Goal: Task Accomplishment & Management: Manage account settings

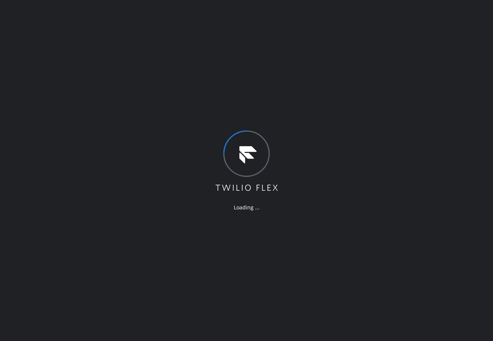
click at [312, 46] on div "Loading ..." at bounding box center [246, 170] width 493 height 341
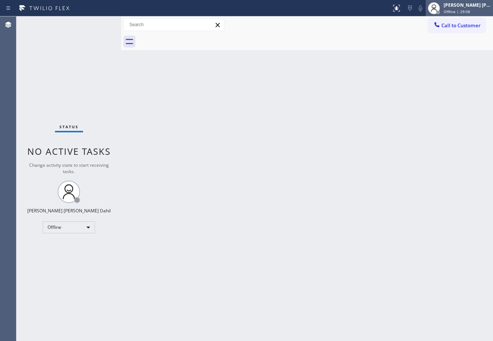
click at [454, 9] on span "Offline | 29:08" at bounding box center [456, 11] width 27 height 5
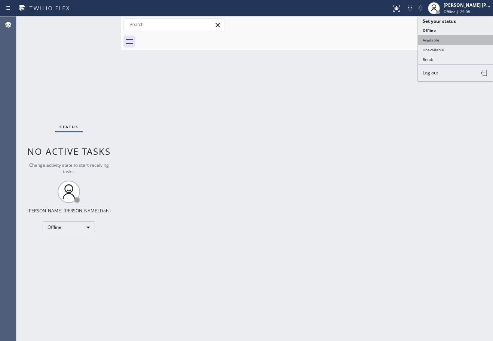
click at [447, 41] on button "Available" at bounding box center [455, 40] width 75 height 10
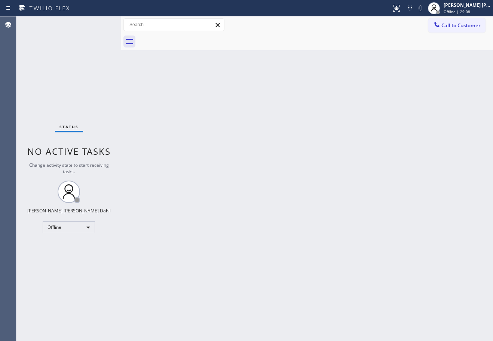
click at [345, 138] on div "Back to Dashboard Change Sender ID Customers Technicians Select a contact Outbo…" at bounding box center [307, 178] width 372 height 324
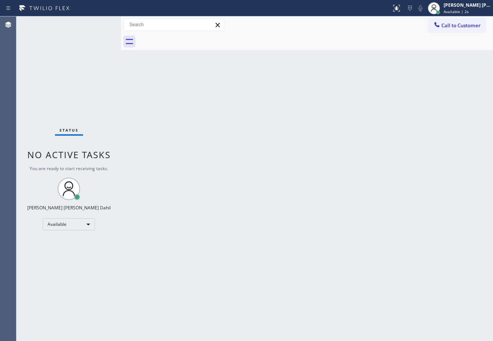
click at [425, 258] on div "Back to Dashboard Change Sender ID Customers Technicians Select a contact Outbo…" at bounding box center [307, 178] width 372 height 324
click at [407, 260] on div "Back to Dashboard Change Sender ID Customers Technicians Select a contact Outbo…" at bounding box center [307, 178] width 372 height 324
drag, startPoint x: 393, startPoint y: 265, endPoint x: 345, endPoint y: 327, distance: 78.9
click at [388, 273] on div "Back to Dashboard Change Sender ID Customers Technicians Select a contact Outbo…" at bounding box center [307, 178] width 372 height 324
drag, startPoint x: 344, startPoint y: 53, endPoint x: 417, endPoint y: 91, distance: 82.4
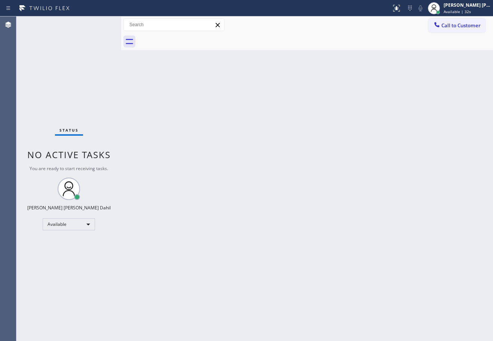
click at [344, 53] on div "Back to Dashboard Change Sender ID Customers Technicians Select a contact Outbo…" at bounding box center [307, 178] width 372 height 324
drag, startPoint x: 120, startPoint y: 26, endPoint x: 137, endPoint y: 39, distance: 21.6
click at [137, 31] on div at bounding box center [137, 178] width 0 height 324
click at [250, 191] on div "Back to Dashboard Change Sender ID Customers Technicians Select a contact Outbo…" at bounding box center [315, 178] width 354 height 324
click at [324, 253] on div "Back to Dashboard Change Sender ID Customers Technicians Select a contact Outbo…" at bounding box center [315, 178] width 354 height 324
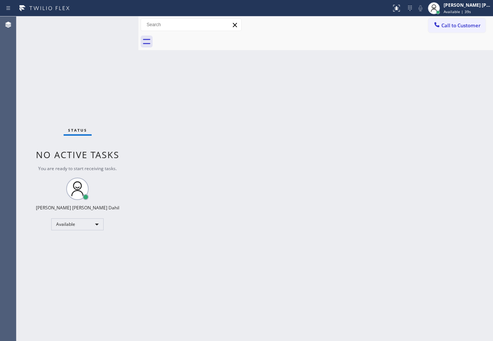
drag, startPoint x: 214, startPoint y: 144, endPoint x: 168, endPoint y: 246, distance: 111.6
click at [213, 144] on div "Back to Dashboard Change Sender ID Customers Technicians Select a contact Outbo…" at bounding box center [315, 178] width 354 height 324
click at [155, 264] on div "Back to Dashboard Change Sender ID Customers Technicians Select a contact Outbo…" at bounding box center [315, 178] width 354 height 324
click at [114, 22] on div "Status No active tasks You are ready to start receiving tasks. [PERSON_NAME] [P…" at bounding box center [77, 178] width 122 height 324
click at [113, 23] on div "Status No active tasks You are ready to start receiving tasks. [PERSON_NAME] [P…" at bounding box center [77, 178] width 122 height 324
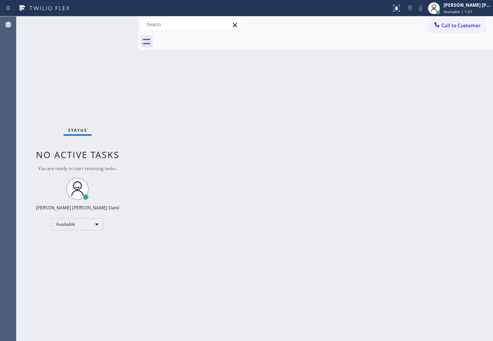
click at [113, 23] on div "Status No active tasks You are ready to start receiving tasks. [PERSON_NAME] [P…" at bounding box center [77, 178] width 122 height 324
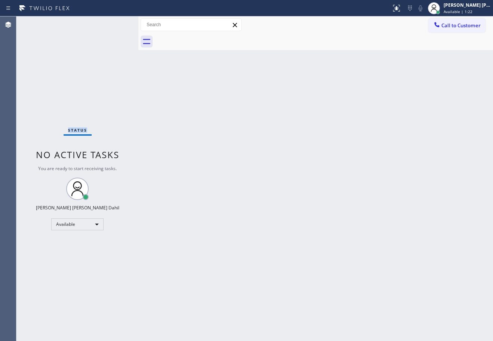
click at [113, 23] on div "Status No active tasks You are ready to start receiving tasks. [PERSON_NAME] [P…" at bounding box center [77, 178] width 122 height 324
click at [206, 154] on div "Back to Dashboard Change Sender ID Customers Technicians Select a contact Outbo…" at bounding box center [315, 178] width 354 height 324
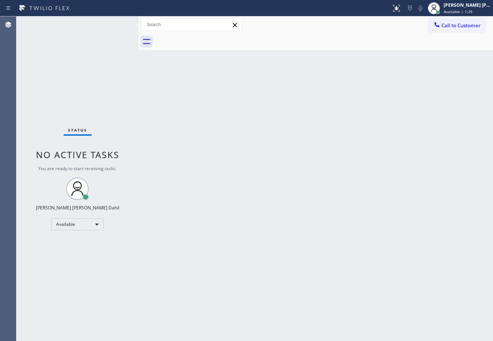
click at [401, 282] on div "Back to Dashboard Change Sender ID Customers Technicians Select a contact Outbo…" at bounding box center [315, 178] width 354 height 324
click at [113, 23] on div "Status No active tasks You are ready to start receiving tasks. [PERSON_NAME] [P…" at bounding box center [77, 178] width 122 height 324
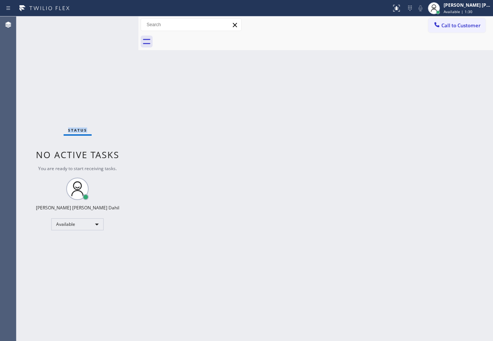
click at [113, 23] on div "Status No active tasks You are ready to start receiving tasks. [PERSON_NAME] [P…" at bounding box center [77, 178] width 122 height 324
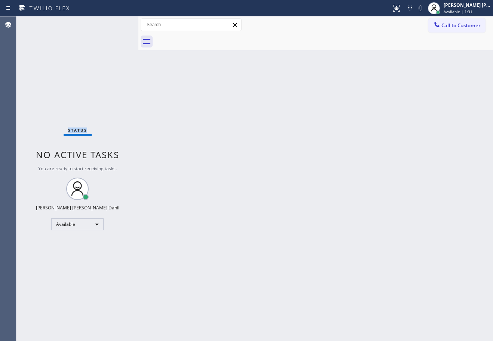
click at [113, 23] on div "Status No active tasks You are ready to start receiving tasks. [PERSON_NAME] [P…" at bounding box center [77, 178] width 122 height 324
click at [114, 24] on div "Status No active tasks You are ready to start receiving tasks. [PERSON_NAME] [P…" at bounding box center [77, 178] width 122 height 324
click at [113, 23] on div "Status No active tasks You are ready to start receiving tasks. [PERSON_NAME] [P…" at bounding box center [77, 178] width 122 height 324
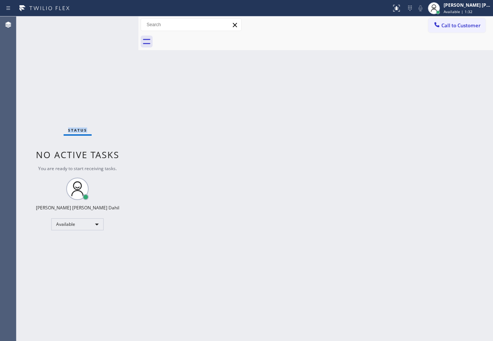
click at [113, 23] on div "Status No active tasks You are ready to start receiving tasks. [PERSON_NAME] [P…" at bounding box center [77, 178] width 122 height 324
click at [328, 135] on div "Back to Dashboard Change Sender ID Customers Technicians Select a contact Outbo…" at bounding box center [315, 178] width 354 height 324
drag, startPoint x: 203, startPoint y: 200, endPoint x: 281, endPoint y: 301, distance: 128.2
click at [203, 200] on div "Back to Dashboard Change Sender ID Customers Technicians Select a contact Outbo…" at bounding box center [315, 178] width 354 height 324
click at [70, 77] on div "Status No active tasks You are ready to start receiving tasks. [PERSON_NAME] [P…" at bounding box center [77, 178] width 122 height 324
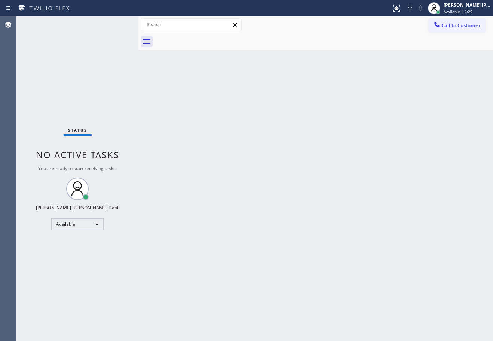
click at [113, 23] on div "Status No active tasks You are ready to start receiving tasks. [PERSON_NAME] [P…" at bounding box center [77, 178] width 122 height 324
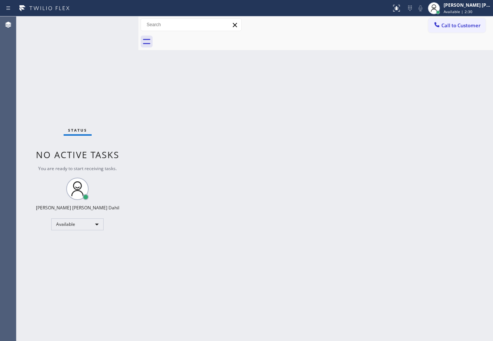
click at [113, 23] on div "Status No active tasks You are ready to start receiving tasks. [PERSON_NAME] [P…" at bounding box center [77, 178] width 122 height 324
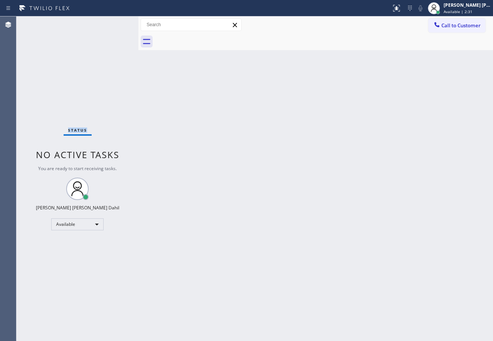
click at [113, 23] on div "Status No active tasks You are ready to start receiving tasks. [PERSON_NAME] [P…" at bounding box center [77, 178] width 122 height 324
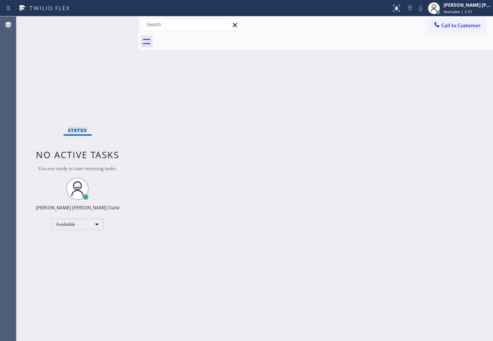
click at [113, 23] on div "Status No active tasks You are ready to start receiving tasks. [PERSON_NAME] [P…" at bounding box center [77, 178] width 122 height 324
click at [137, 25] on div at bounding box center [137, 178] width 0 height 324
click at [230, 166] on div "Back to Dashboard Change Sender ID Customers Technicians Select a contact Outbo…" at bounding box center [315, 178] width 356 height 324
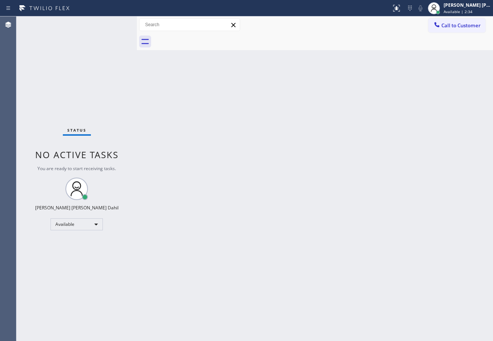
click at [113, 23] on div "Status No active tasks You are ready to start receiving tasks. [PERSON_NAME] [P…" at bounding box center [76, 178] width 120 height 324
click at [196, 149] on div "Back to Dashboard Change Sender ID Customers Technicians Select a contact Outbo…" at bounding box center [315, 178] width 356 height 324
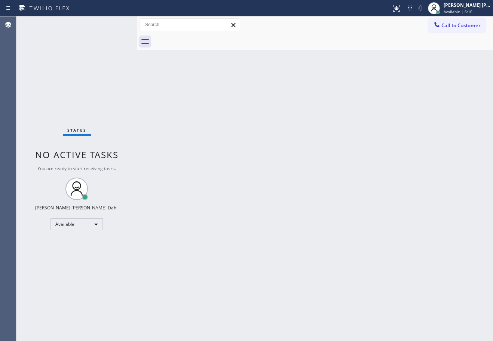
click at [202, 119] on div "Back to Dashboard Change Sender ID Customers Technicians Select a contact Outbo…" at bounding box center [315, 178] width 356 height 324
click at [466, 10] on span "Available | 8:35" at bounding box center [457, 11] width 29 height 5
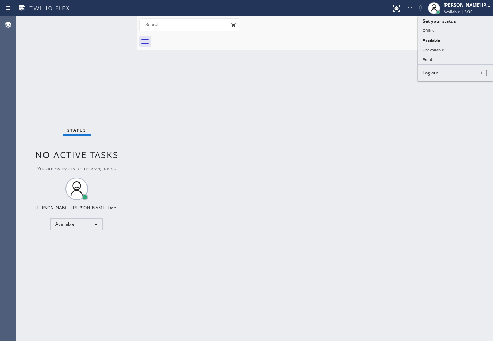
click at [456, 52] on button "Unavailable" at bounding box center [455, 50] width 75 height 10
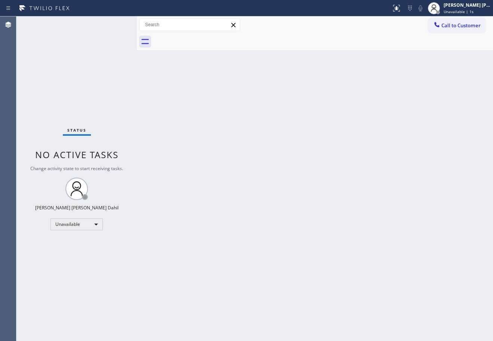
click at [456, 52] on div "Back to Dashboard Change Sender ID Customers Technicians Select a contact Outbo…" at bounding box center [315, 178] width 356 height 324
click at [442, 10] on div at bounding box center [433, 8] width 16 height 16
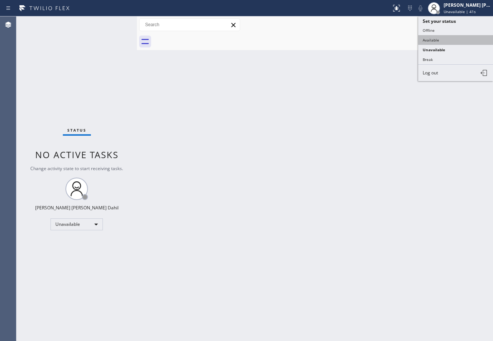
click at [446, 36] on button "Available" at bounding box center [455, 40] width 75 height 10
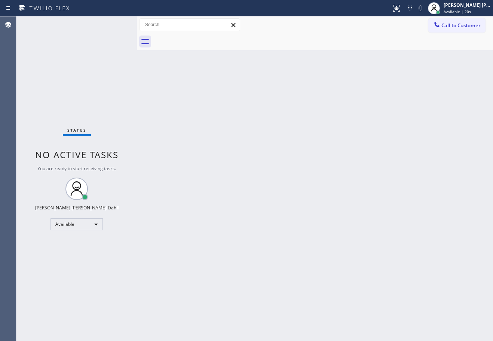
click at [381, 264] on div "Back to Dashboard Change Sender ID Customers Technicians Select a contact Outbo…" at bounding box center [315, 178] width 356 height 324
click at [298, 45] on div at bounding box center [322, 41] width 339 height 17
drag, startPoint x: 387, startPoint y: 147, endPoint x: 485, endPoint y: 206, distance: 113.7
click at [394, 147] on div "Back to Dashboard Change Sender ID Customers Technicians Select a contact Outbo…" at bounding box center [315, 178] width 356 height 324
drag, startPoint x: 315, startPoint y: 215, endPoint x: 330, endPoint y: 237, distance: 27.3
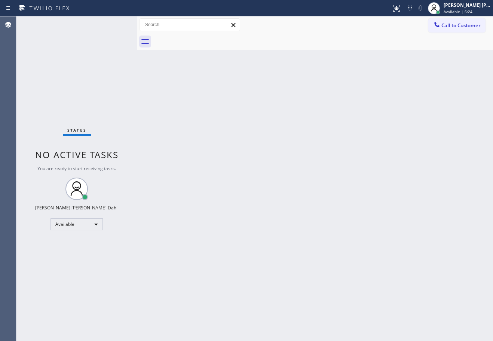
click at [321, 224] on div "Back to Dashboard Change Sender ID Customers Technicians Select a contact Outbo…" at bounding box center [315, 178] width 356 height 324
drag, startPoint x: 321, startPoint y: 41, endPoint x: 315, endPoint y: 40, distance: 6.1
click at [321, 41] on div at bounding box center [322, 41] width 339 height 17
drag, startPoint x: 212, startPoint y: 177, endPoint x: 214, endPoint y: 173, distance: 5.2
click at [210, 177] on div "Back to Dashboard Change Sender ID Customers Technicians Select a contact Outbo…" at bounding box center [315, 178] width 356 height 324
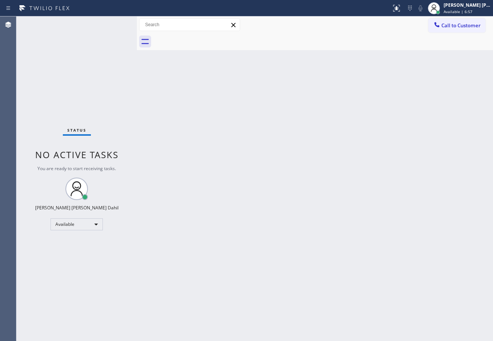
click at [257, 147] on div "Back to Dashboard Change Sender ID Customers Technicians Select a contact Outbo…" at bounding box center [315, 178] width 356 height 324
click at [280, 236] on div "Back to Dashboard Change Sender ID Customers Technicians Select a contact Outbo…" at bounding box center [315, 178] width 356 height 324
click at [382, 194] on div "Back to Dashboard Change Sender ID Customers Technicians Select a contact Outbo…" at bounding box center [315, 178] width 356 height 324
click at [320, 40] on div at bounding box center [322, 41] width 339 height 17
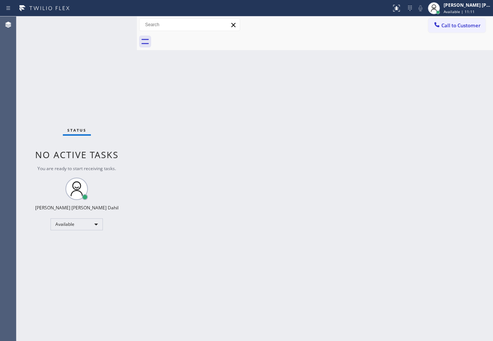
click at [311, 181] on div "Back to Dashboard Change Sender ID Customers Technicians Select a contact Outbo…" at bounding box center [315, 178] width 356 height 324
click at [235, 192] on div "Back to Dashboard Change Sender ID Customers Technicians Select a contact Outbo…" at bounding box center [315, 178] width 356 height 324
drag, startPoint x: 263, startPoint y: 46, endPoint x: 267, endPoint y: 44, distance: 4.6
click at [263, 46] on div at bounding box center [322, 41] width 339 height 17
click at [315, 107] on div "Back to Dashboard Change Sender ID Customers Technicians Select a contact Outbo…" at bounding box center [315, 178] width 356 height 324
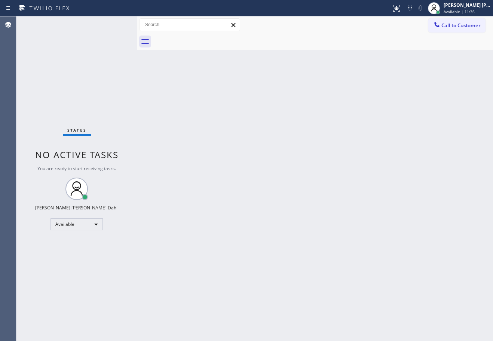
click at [456, 280] on div "Back to Dashboard Change Sender ID Customers Technicians Select a contact Outbo…" at bounding box center [315, 178] width 356 height 324
click at [266, 58] on div "Back to Dashboard Change Sender ID Customers Technicians Select a contact Outbo…" at bounding box center [315, 178] width 356 height 324
click at [405, 277] on div "Back to Dashboard Change Sender ID Customers Technicians Select a contact Outbo…" at bounding box center [315, 178] width 356 height 324
click at [399, 193] on div "Back to Dashboard Change Sender ID Customers Technicians Select a contact Outbo…" at bounding box center [315, 178] width 356 height 324
click at [369, 237] on div "Back to Dashboard Change Sender ID Customers Technicians Select a contact Outbo…" at bounding box center [315, 178] width 356 height 324
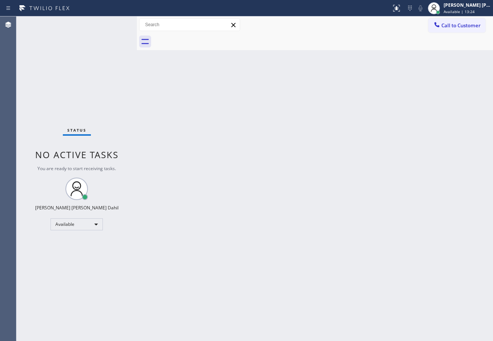
click at [369, 237] on div "Back to Dashboard Change Sender ID Customers Technicians Select a contact Outbo…" at bounding box center [315, 178] width 356 height 324
drag, startPoint x: 327, startPoint y: 195, endPoint x: 359, endPoint y: 217, distance: 38.9
click at [351, 207] on div "Back to Dashboard Change Sender ID Customers Technicians Select a contact Outbo…" at bounding box center [315, 178] width 356 height 324
click at [348, 156] on div "Back to Dashboard Change Sender ID Customers Technicians Select a contact Outbo…" at bounding box center [315, 178] width 356 height 324
click at [265, 199] on div "Back to Dashboard Change Sender ID Customers Technicians Select a contact Outbo…" at bounding box center [315, 178] width 356 height 324
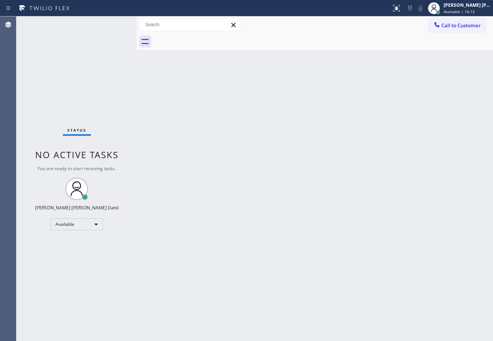
click at [397, 136] on div "Back to Dashboard Change Sender ID Customers Technicians Select a contact Outbo…" at bounding box center [315, 178] width 356 height 324
drag, startPoint x: 386, startPoint y: 264, endPoint x: 388, endPoint y: 270, distance: 5.8
click at [387, 267] on div "Back to Dashboard Change Sender ID Customers Technicians Select a contact Outbo…" at bounding box center [315, 178] width 356 height 324
click at [286, 40] on div at bounding box center [322, 41] width 339 height 17
click at [351, 141] on div "Back to Dashboard Change Sender ID Customers Technicians Select a contact Outbo…" at bounding box center [315, 178] width 356 height 324
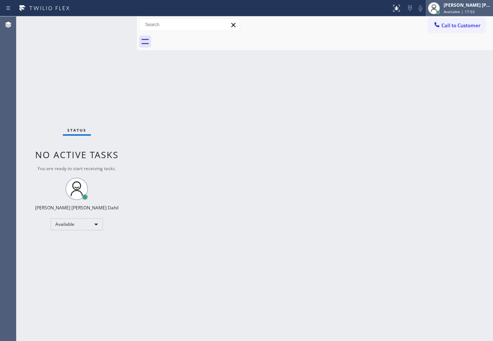
click at [476, 6] on div "[PERSON_NAME] [PERSON_NAME] Dahil" at bounding box center [466, 5] width 47 height 6
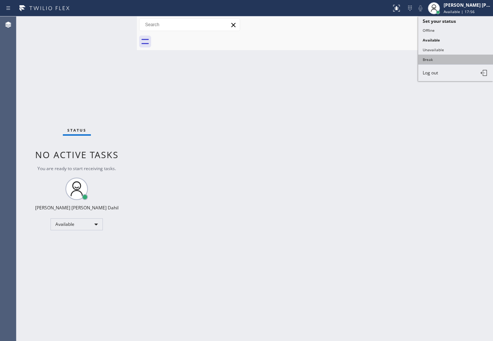
click at [443, 59] on button "Break" at bounding box center [455, 60] width 75 height 10
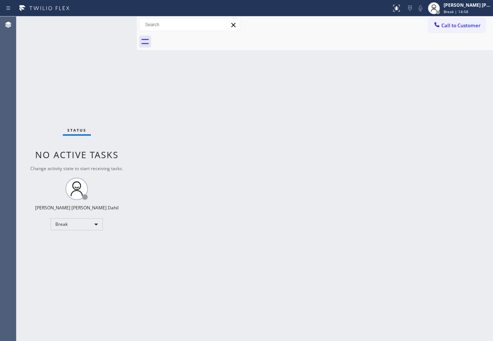
drag, startPoint x: 455, startPoint y: 9, endPoint x: 453, endPoint y: 18, distance: 8.4
click at [455, 10] on span "Break | 14:58" at bounding box center [455, 11] width 25 height 5
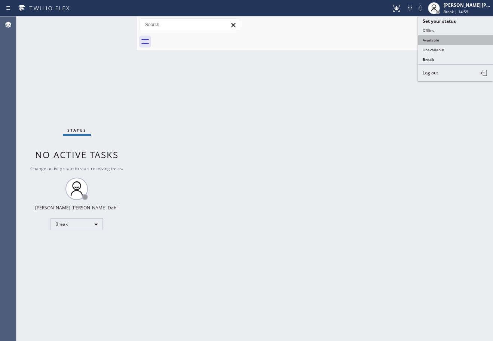
click at [450, 40] on button "Available" at bounding box center [455, 40] width 75 height 10
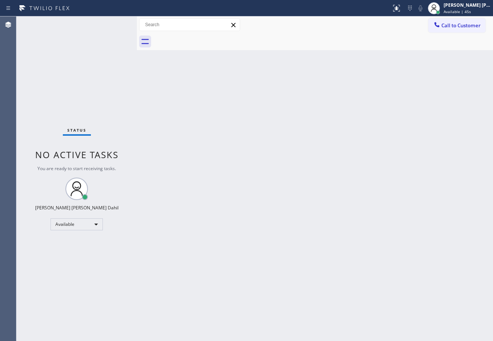
click at [264, 42] on div at bounding box center [322, 41] width 339 height 17
click at [326, 166] on div "Back to Dashboard Change Sender ID Customers Technicians Select a contact Outbo…" at bounding box center [315, 178] width 356 height 324
click at [402, 251] on div "Back to Dashboard Change Sender ID Customers Technicians Select a contact Outbo…" at bounding box center [315, 178] width 356 height 324
click at [369, 47] on div at bounding box center [322, 41] width 339 height 17
drag, startPoint x: 364, startPoint y: 181, endPoint x: 382, endPoint y: 196, distance: 23.9
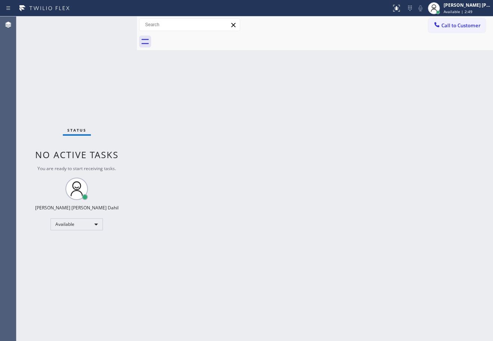
click at [382, 196] on div "Back to Dashboard Change Sender ID Customers Technicians Select a contact Outbo…" at bounding box center [315, 178] width 356 height 324
click at [367, 251] on div "Back to Dashboard Change Sender ID Customers Technicians Select a contact Outbo…" at bounding box center [315, 178] width 356 height 324
click at [365, 243] on div "Back to Dashboard Change Sender ID Customers Technicians Select a contact Outbo…" at bounding box center [315, 178] width 356 height 324
click at [324, 209] on div "Back to Dashboard Change Sender ID Customers Technicians Select a contact Outbo…" at bounding box center [315, 178] width 356 height 324
click at [445, 285] on div "Back to Dashboard Change Sender ID Customers Technicians Select a contact Outbo…" at bounding box center [315, 178] width 356 height 324
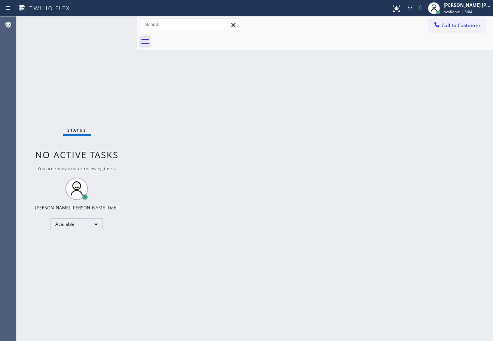
click at [190, 141] on div "Back to Dashboard Change Sender ID Customers Technicians Select a contact Outbo…" at bounding box center [315, 178] width 356 height 324
click at [174, 97] on div "Back to Dashboard Change Sender ID Customers Technicians Select a contact Outbo…" at bounding box center [315, 178] width 356 height 324
click at [345, 50] on div at bounding box center [322, 41] width 339 height 17
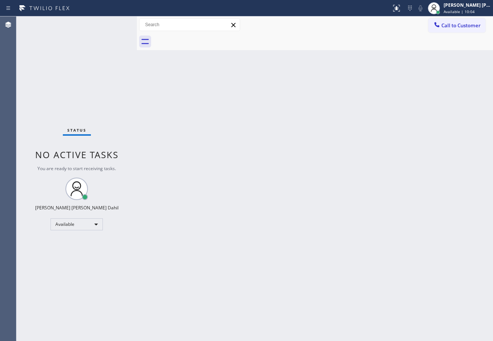
click at [282, 42] on div at bounding box center [322, 41] width 339 height 17
click at [276, 113] on div "Back to Dashboard Change Sender ID Customers Technicians Select a contact Outbo…" at bounding box center [315, 178] width 356 height 324
click at [296, 114] on div "Back to Dashboard Change Sender ID Customers Technicians Select a contact Outbo…" at bounding box center [315, 178] width 356 height 324
click at [360, 132] on div "Back to Dashboard Change Sender ID Customers Technicians Select a contact Outbo…" at bounding box center [315, 178] width 356 height 324
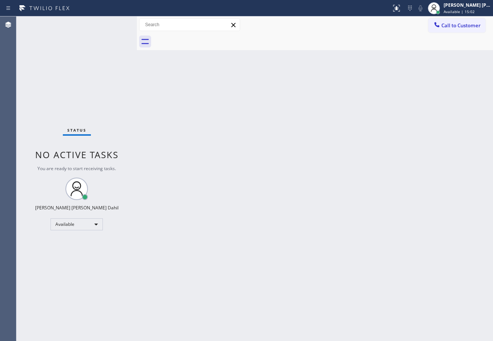
click at [360, 132] on div "Back to Dashboard Change Sender ID Customers Technicians Select a contact Outbo…" at bounding box center [315, 178] width 356 height 324
drag, startPoint x: 319, startPoint y: 150, endPoint x: 323, endPoint y: 160, distance: 11.4
click at [319, 150] on div "Back to Dashboard Change Sender ID Customers Technicians Select a contact Outbo…" at bounding box center [315, 178] width 356 height 324
click at [59, 41] on div "Status No active tasks You are ready to start receiving tasks. [PERSON_NAME] [P…" at bounding box center [76, 178] width 120 height 324
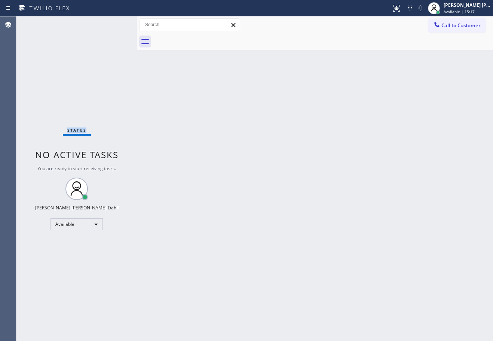
click at [59, 41] on div "Status No active tasks You are ready to start receiving tasks. [PERSON_NAME] [P…" at bounding box center [76, 178] width 120 height 324
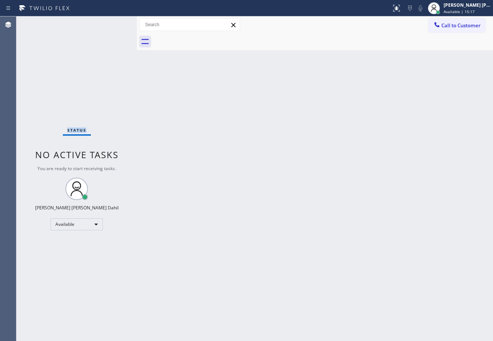
click at [59, 41] on div "Status No active tasks You are ready to start receiving tasks. [PERSON_NAME] [P…" at bounding box center [76, 178] width 120 height 324
click at [278, 173] on div "Back to Dashboard Change Sender ID Customers Technicians Select a contact Outbo…" at bounding box center [315, 178] width 356 height 324
drag, startPoint x: 304, startPoint y: 164, endPoint x: 309, endPoint y: 164, distance: 4.5
click at [305, 164] on div "Back to Dashboard Change Sender ID Customers Technicians Select a contact Outbo…" at bounding box center [315, 178] width 356 height 324
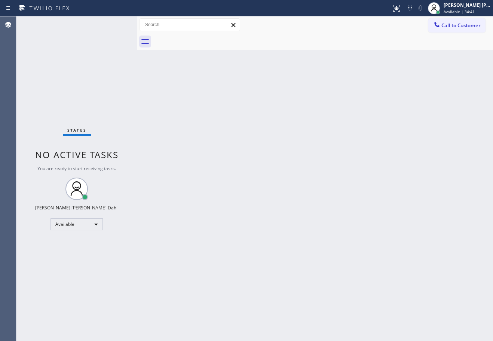
click at [331, 143] on div "Back to Dashboard Change Sender ID Customers Technicians Select a contact Outbo…" at bounding box center [315, 178] width 356 height 324
click at [436, 281] on div "Back to Dashboard Change Sender ID Customers Technicians Select a contact Outbo…" at bounding box center [315, 178] width 356 height 324
click at [113, 23] on div "Status No active tasks You are ready to start receiving tasks. [PERSON_NAME] [P…" at bounding box center [76, 178] width 120 height 324
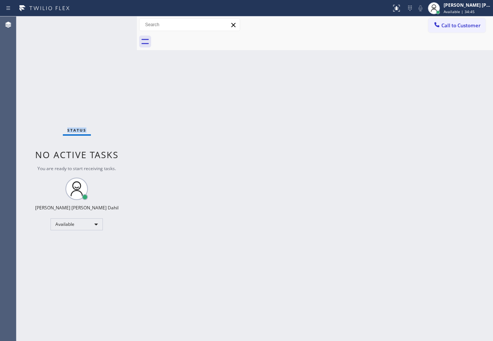
click at [113, 23] on div "Status No active tasks You are ready to start receiving tasks. [PERSON_NAME] [P…" at bounding box center [76, 178] width 120 height 324
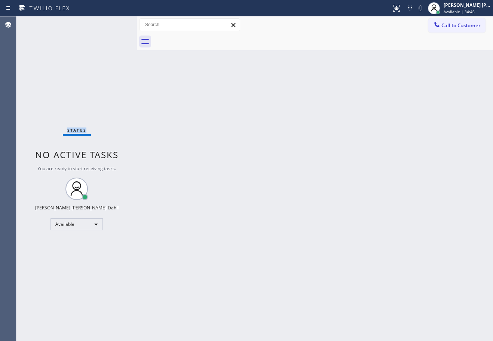
click at [113, 23] on div "Status No active tasks You are ready to start receiving tasks. [PERSON_NAME] [P…" at bounding box center [76, 178] width 120 height 324
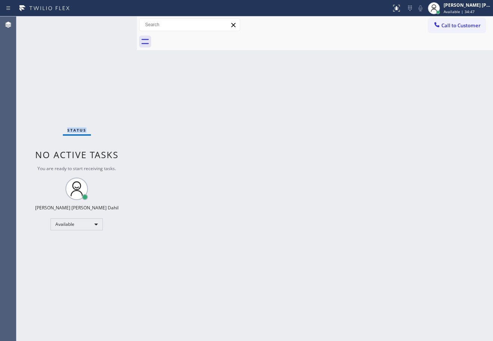
click at [113, 23] on div "Status No active tasks You are ready to start receiving tasks. [PERSON_NAME] [P…" at bounding box center [76, 178] width 120 height 324
click at [237, 149] on div "Back to Dashboard Change Sender ID Customers Technicians Select a contact Outbo…" at bounding box center [315, 178] width 356 height 324
click at [239, 149] on div "Back to Dashboard Change Sender ID Customers Technicians Select a contact Outbo…" at bounding box center [315, 178] width 356 height 324
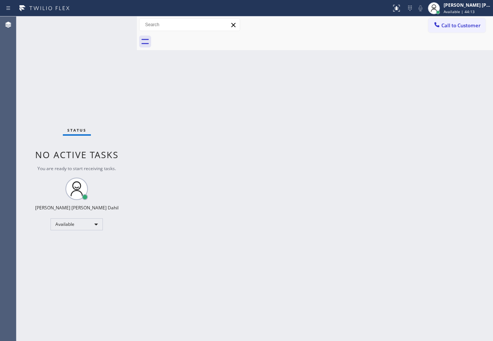
click at [240, 148] on div "Back to Dashboard Change Sender ID Customers Technicians Select a contact Outbo…" at bounding box center [315, 178] width 356 height 324
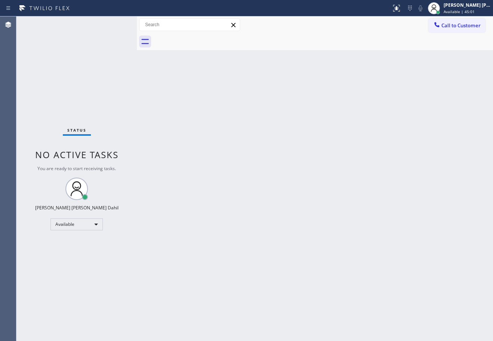
click at [240, 148] on div "Back to Dashboard Change Sender ID Customers Technicians Select a contact Outbo…" at bounding box center [315, 178] width 356 height 324
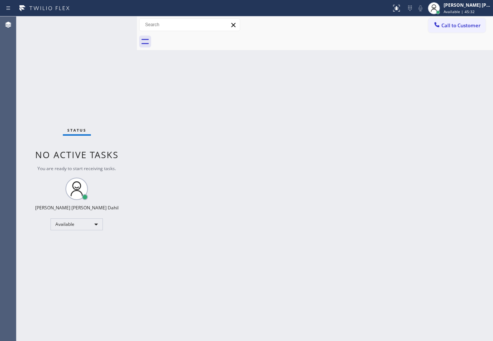
click at [87, 22] on div "Status No active tasks You are ready to start receiving tasks. [PERSON_NAME] [P…" at bounding box center [76, 178] width 120 height 324
click at [88, 22] on div "Status No active tasks You are ready to start receiving tasks. [PERSON_NAME] [P…" at bounding box center [76, 178] width 120 height 324
click at [89, 22] on div "Status No active tasks You are ready to start receiving tasks. [PERSON_NAME] [P…" at bounding box center [76, 178] width 120 height 324
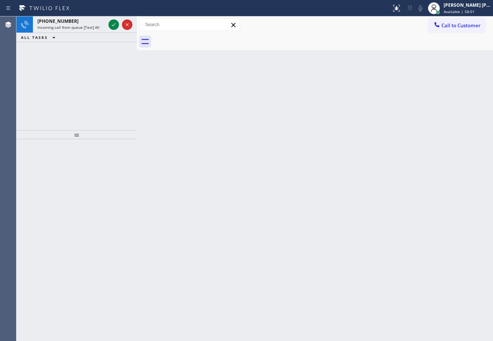
click at [464, 12] on span "Available | 58:01" at bounding box center [458, 11] width 31 height 5
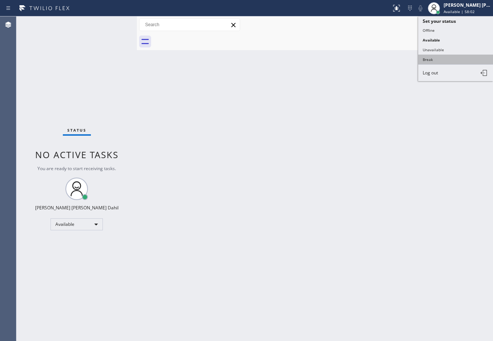
click at [452, 57] on button "Break" at bounding box center [455, 60] width 75 height 10
